Goal: Task Accomplishment & Management: Manage account settings

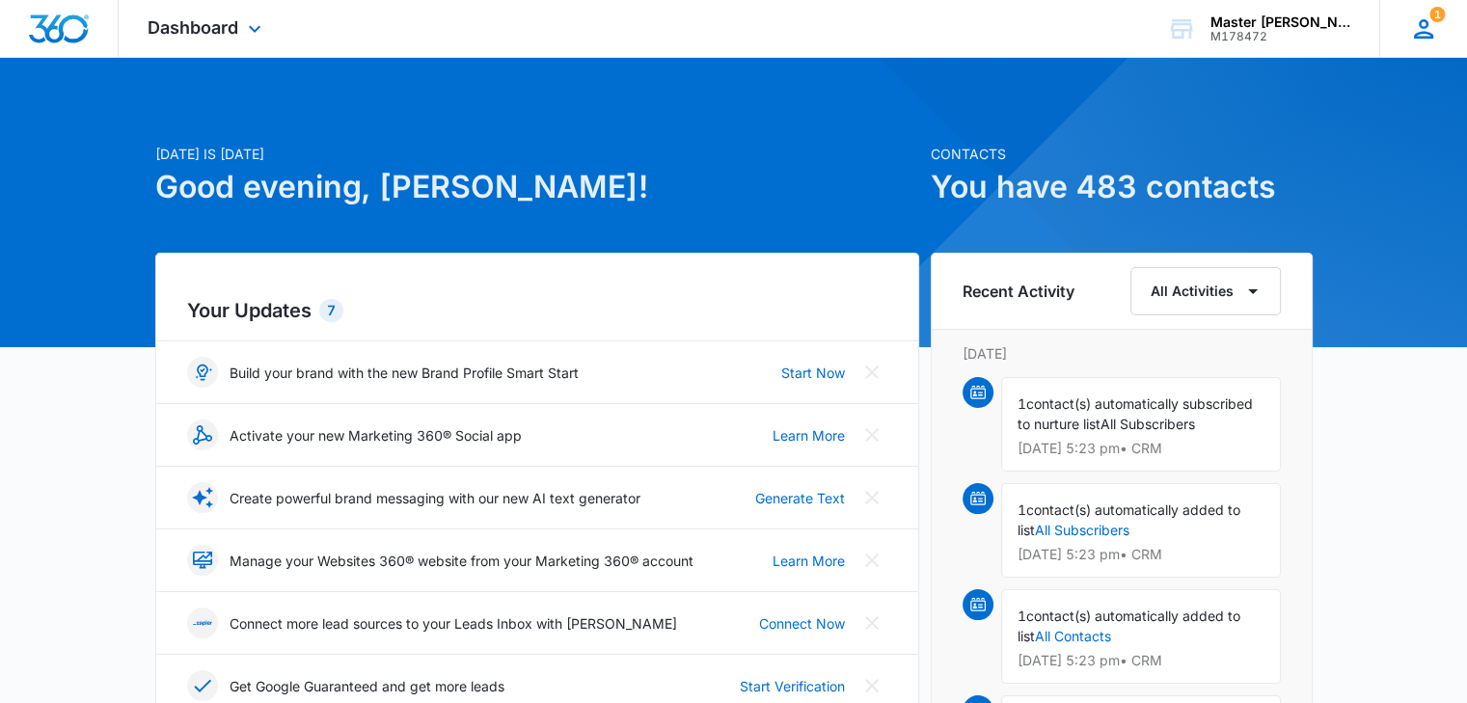
click at [1427, 13] on div "1 MB [PERSON_NAME] [EMAIL_ADDRESS][DOMAIN_NAME] My Profile 1 Notifications Supp…" at bounding box center [1423, 28] width 88 height 57
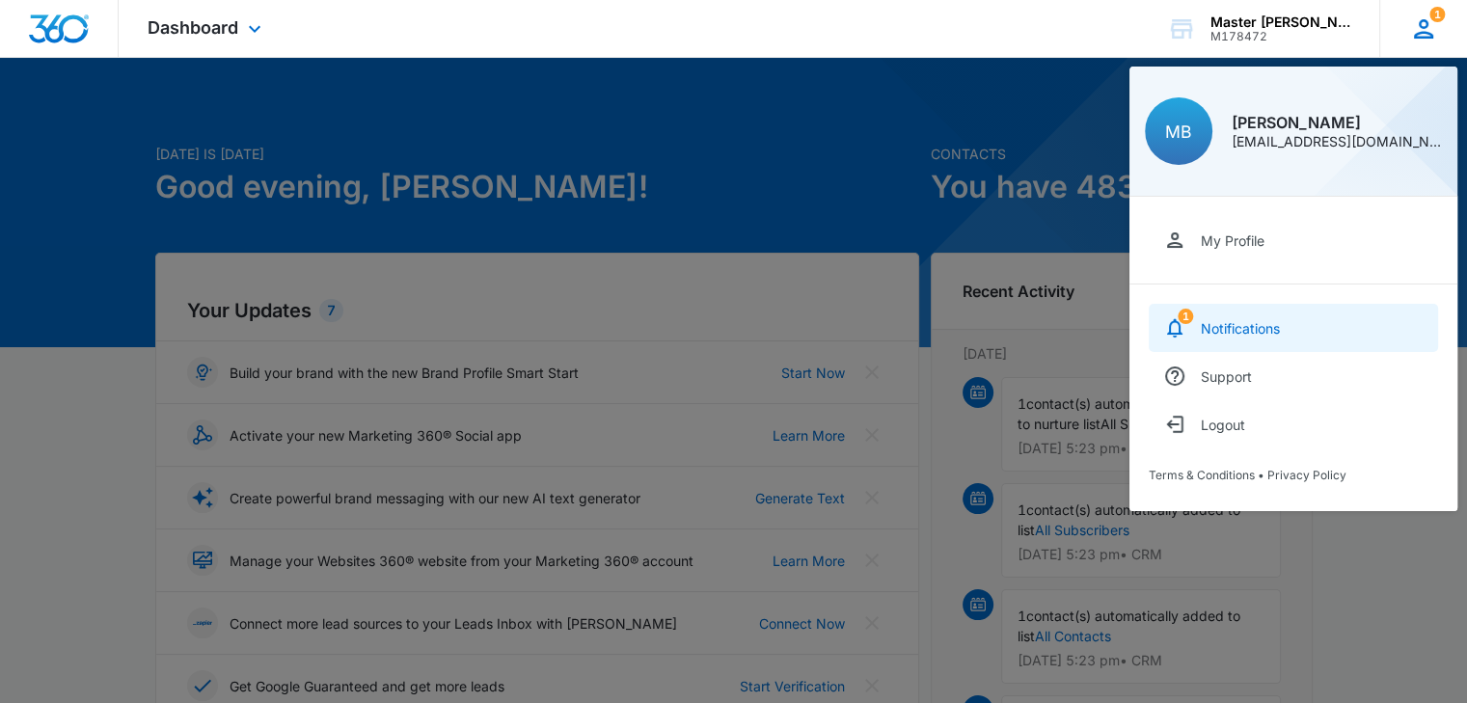
click at [1252, 323] on div "Notifications" at bounding box center [1240, 328] width 79 height 16
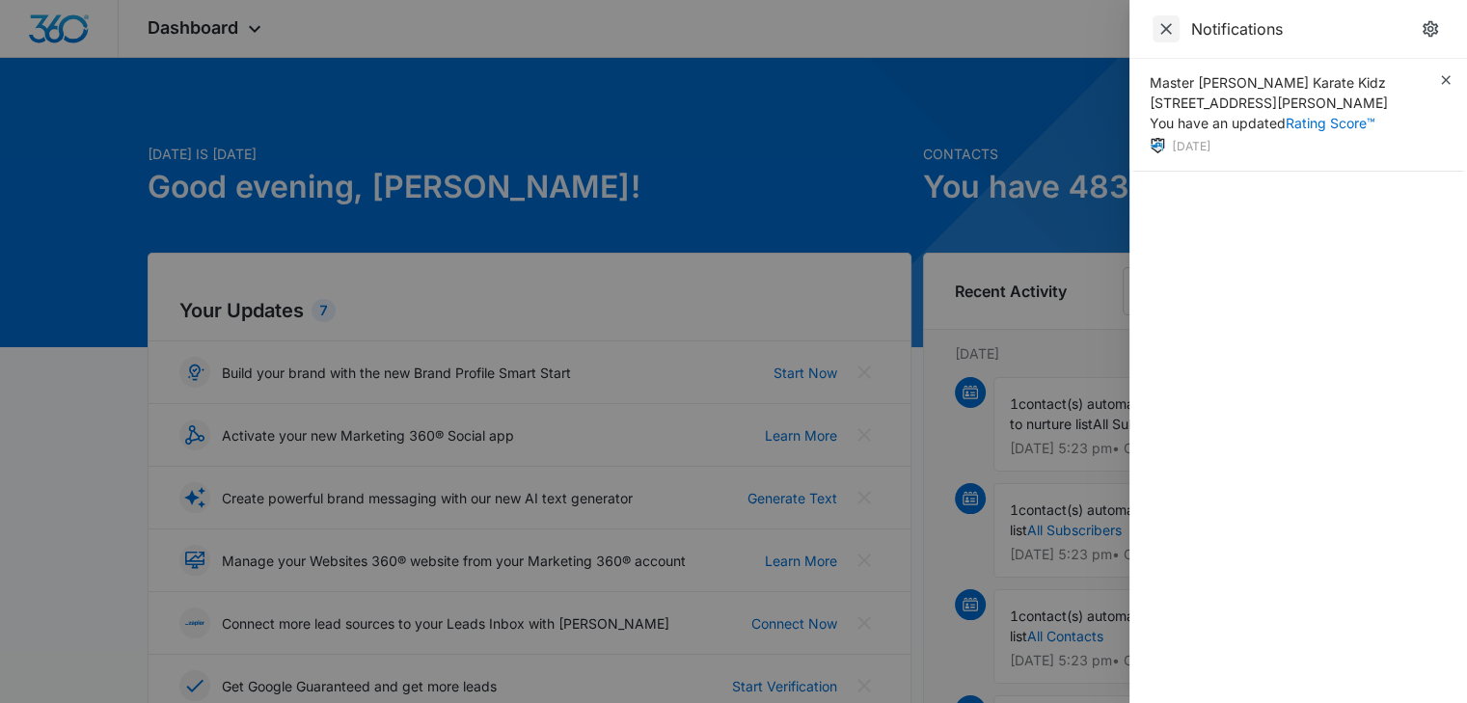
click at [1165, 26] on icon "Close" at bounding box center [1165, 28] width 19 height 19
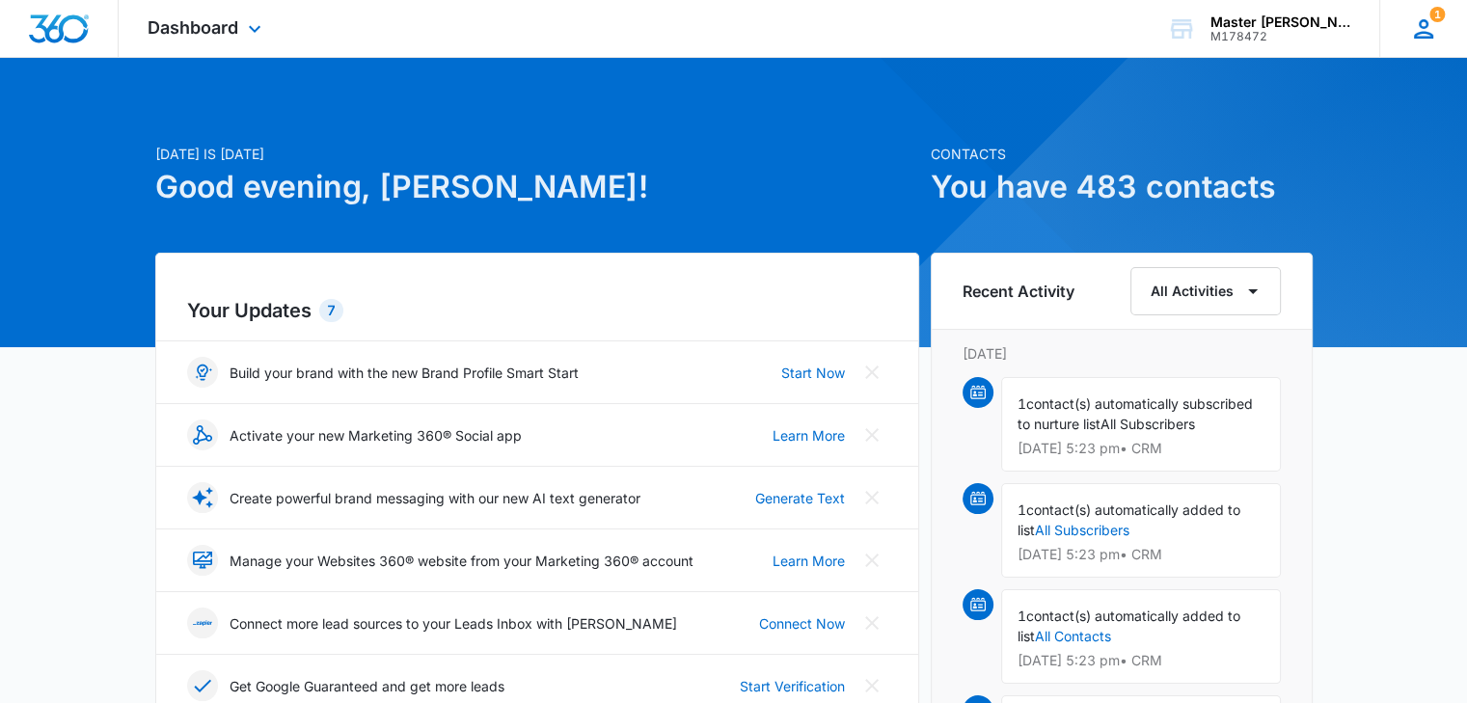
click at [1416, 23] on icon at bounding box center [1423, 28] width 29 height 29
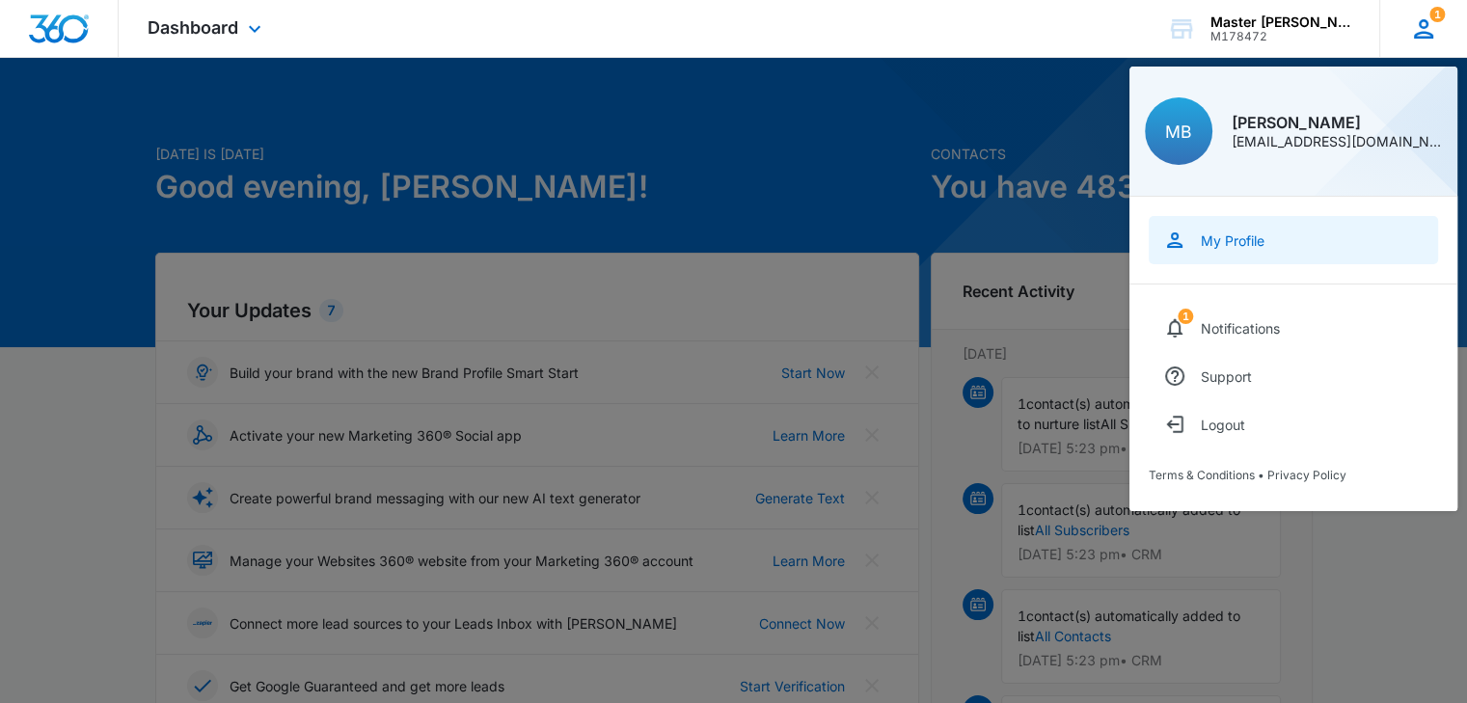
click at [1240, 234] on div "My Profile" at bounding box center [1233, 240] width 64 height 16
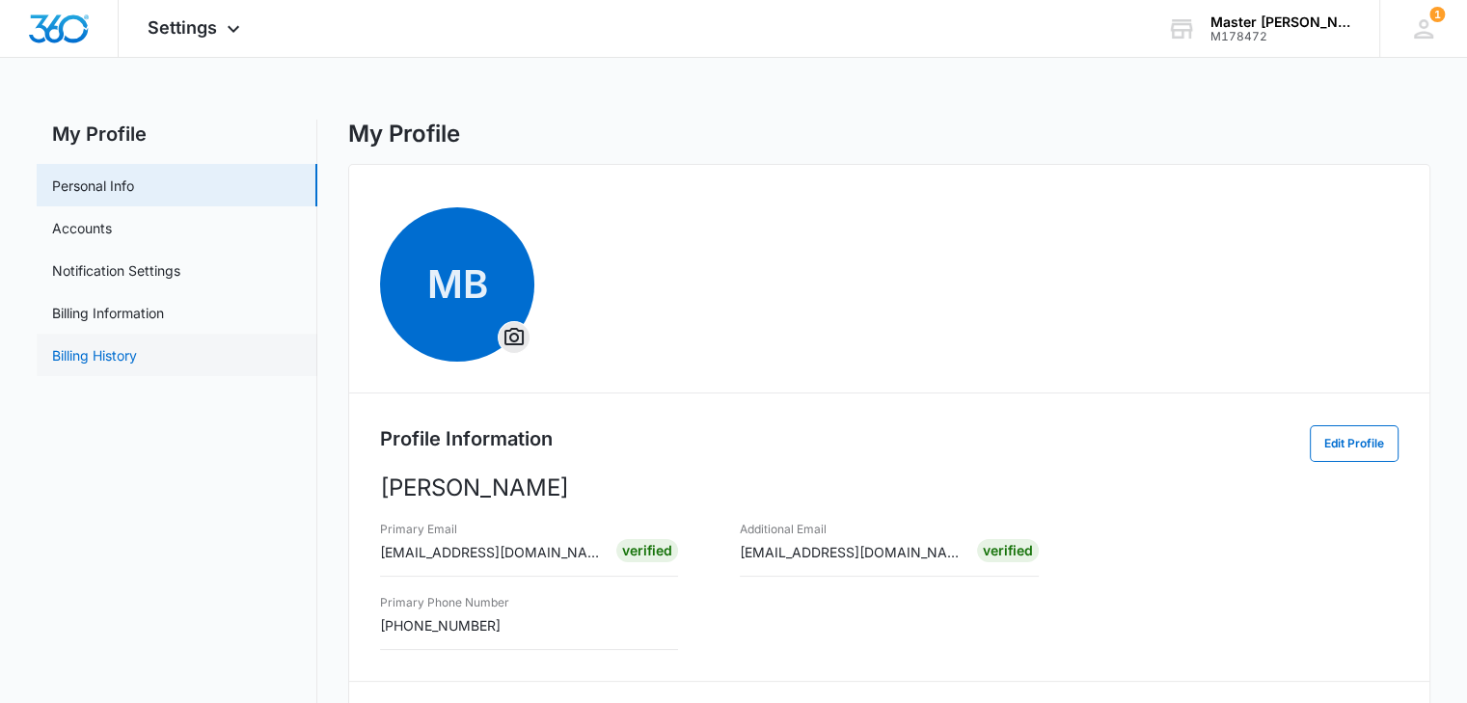
click at [137, 357] on link "Billing History" at bounding box center [94, 355] width 85 height 20
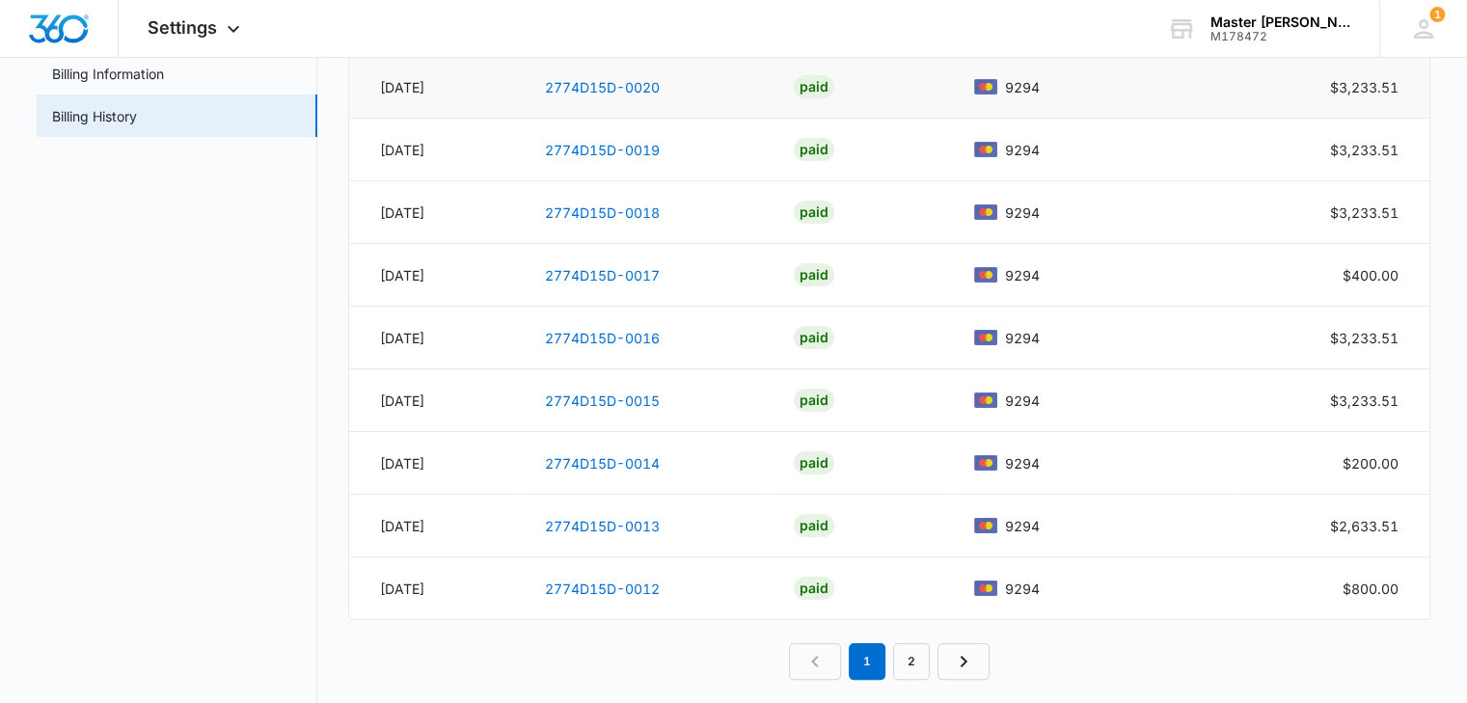
scroll to position [259, 0]
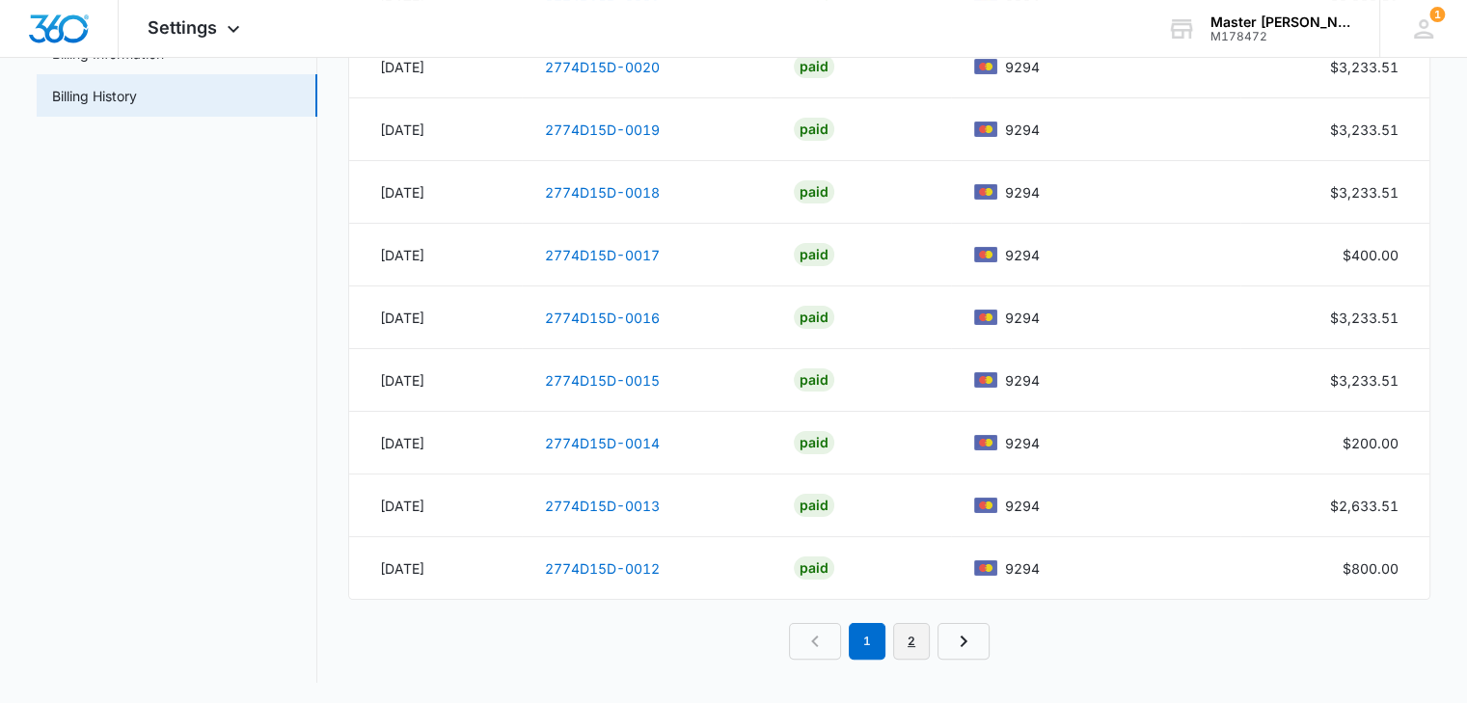
click at [903, 634] on link "2" at bounding box center [911, 641] width 37 height 37
click at [826, 634] on link "1" at bounding box center [844, 641] width 37 height 37
click at [895, 643] on link "2" at bounding box center [889, 641] width 37 height 37
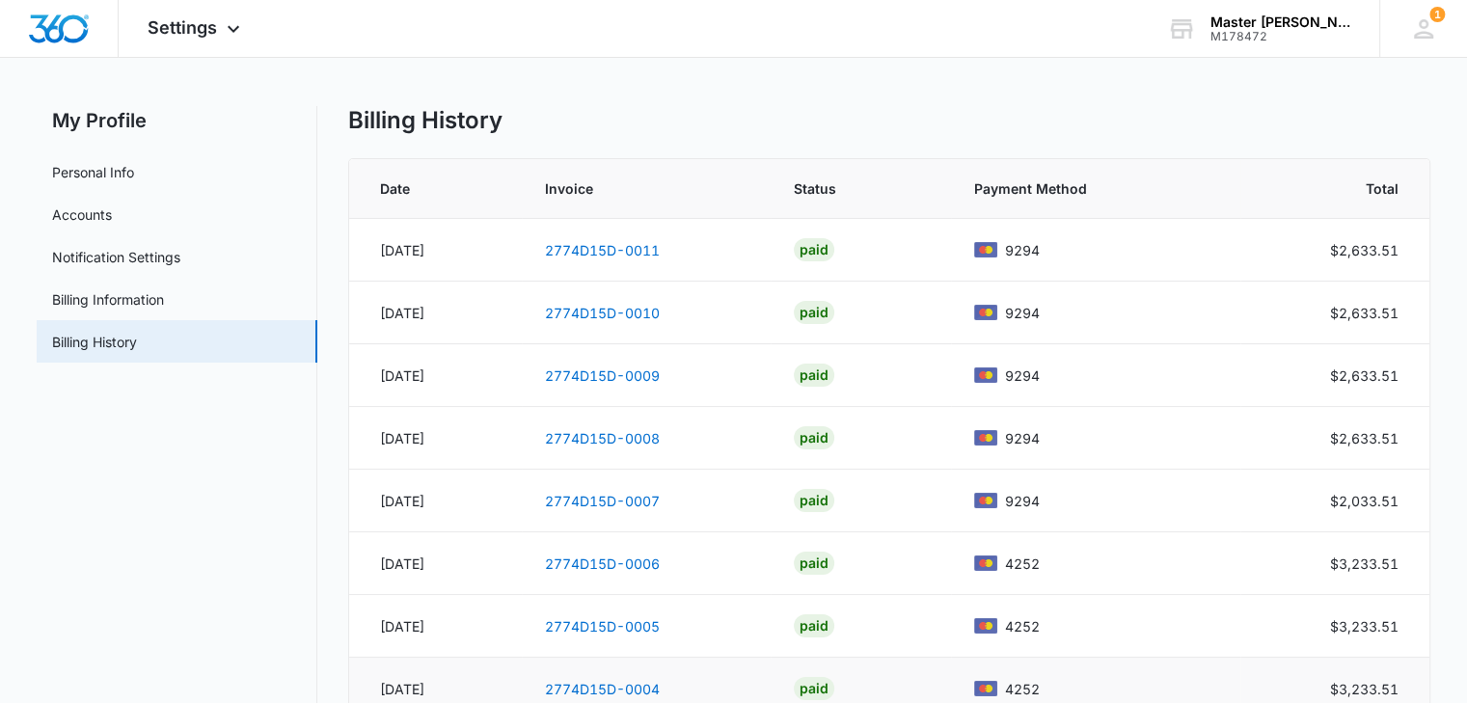
scroll to position [0, 0]
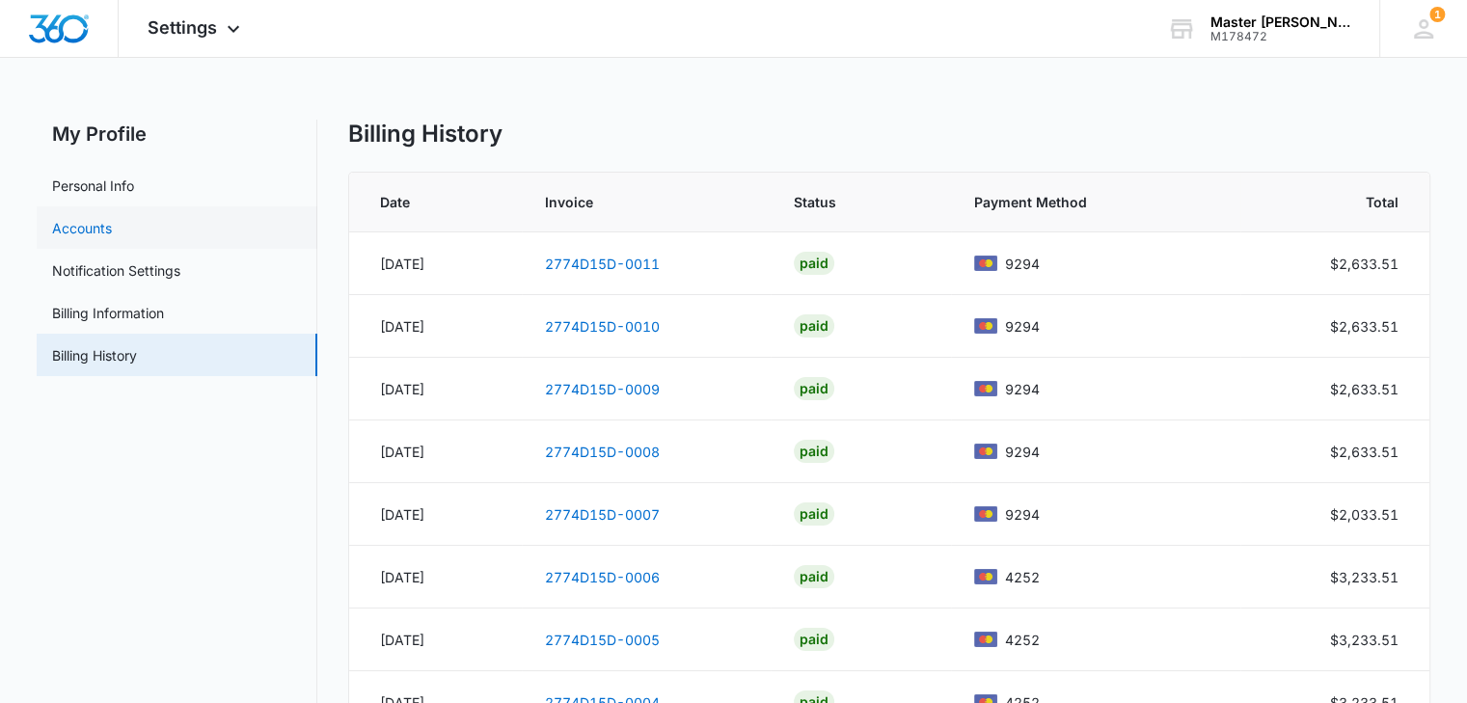
click at [96, 236] on link "Accounts" at bounding box center [82, 228] width 60 height 20
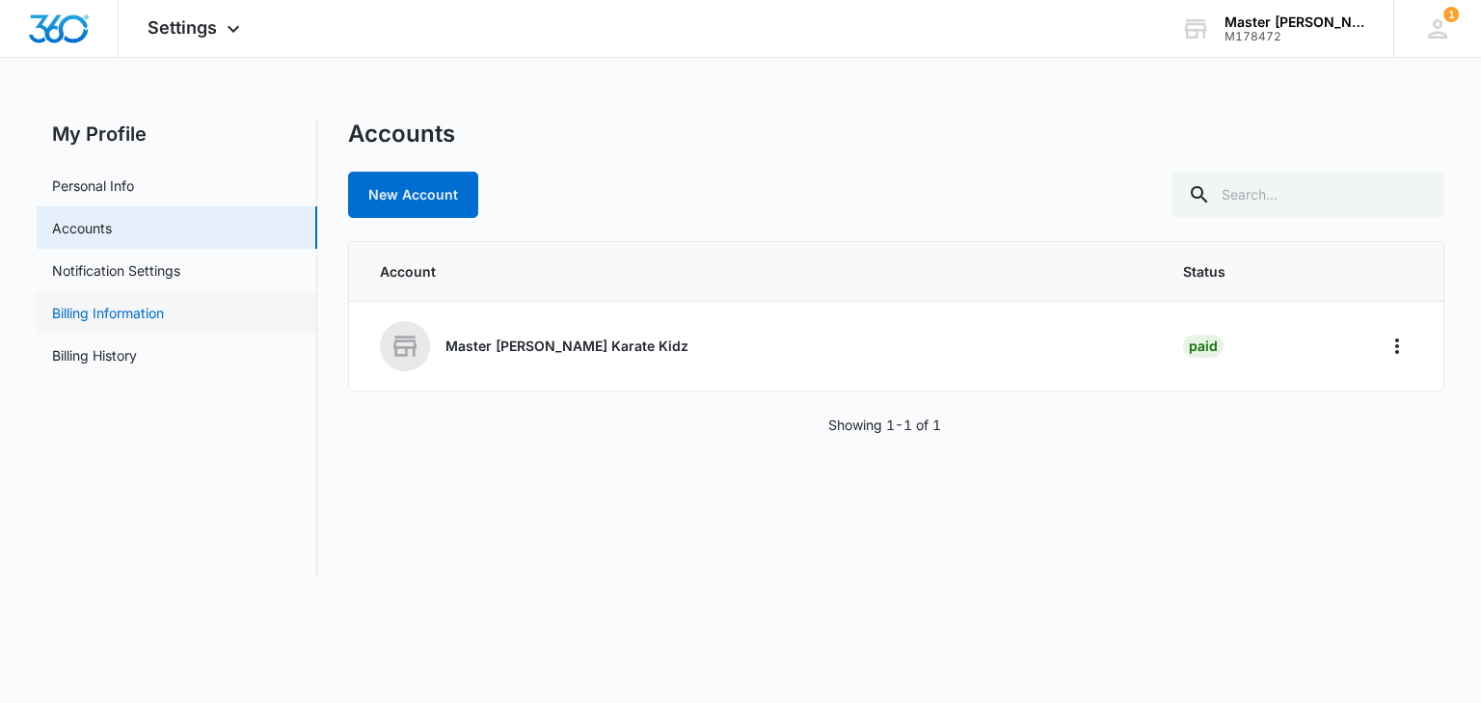
click at [155, 312] on link "Billing Information" at bounding box center [108, 313] width 112 height 20
